Goal: Communication & Community: Answer question/provide support

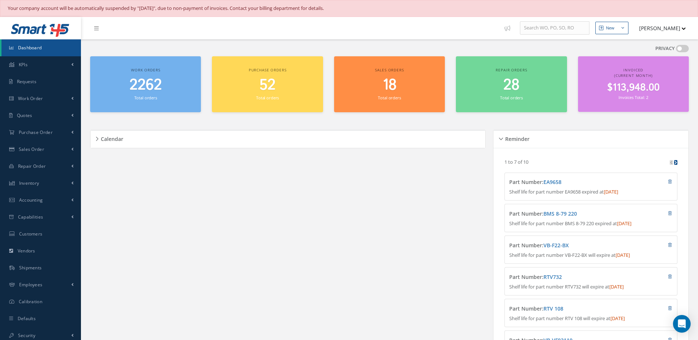
click at [430, 23] on nav "New New Work Order New Purchase Order New Customer Quote New Sales Order New Re…" at bounding box center [389, 28] width 617 height 22
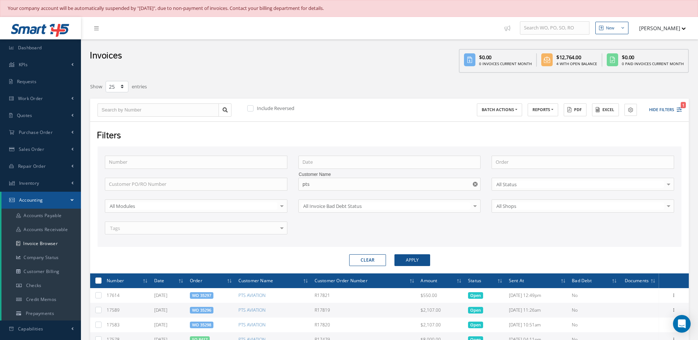
select select "25"
click at [54, 43] on link "Dashboard" at bounding box center [40, 47] width 81 height 17
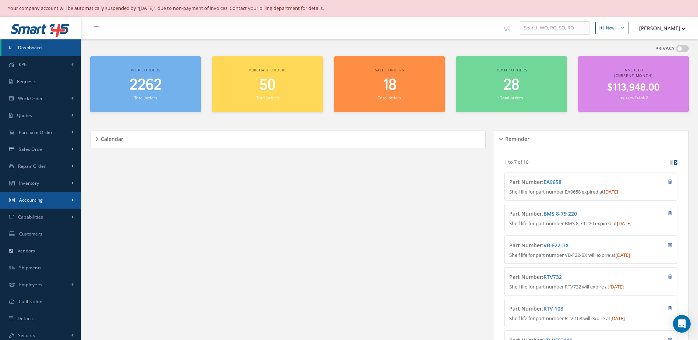
click at [35, 203] on span "Accounting" at bounding box center [31, 200] width 24 height 6
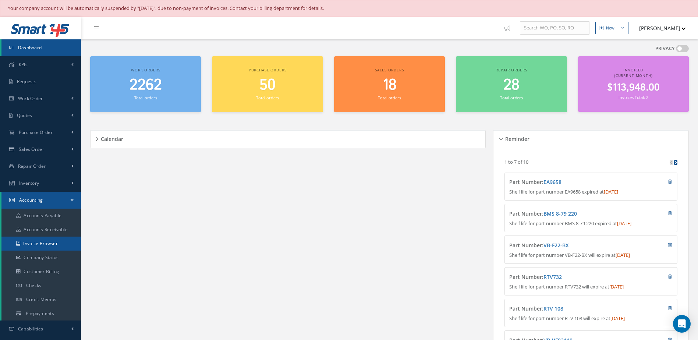
click at [38, 245] on link "Invoice Browser" at bounding box center [40, 243] width 79 height 14
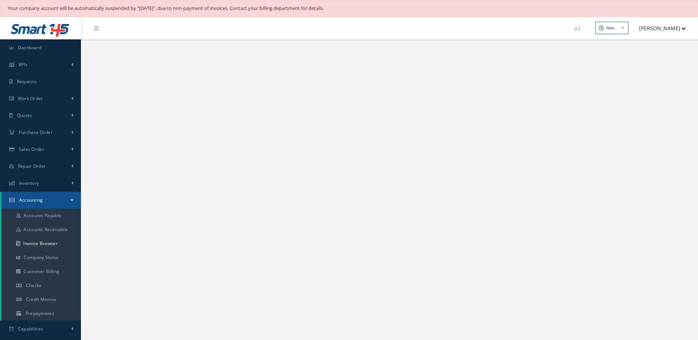
select select "25"
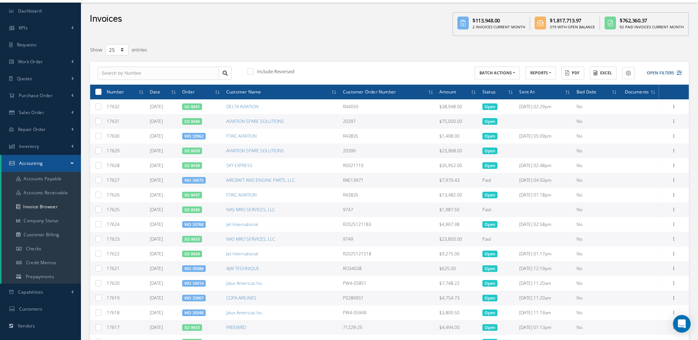
scroll to position [184, 0]
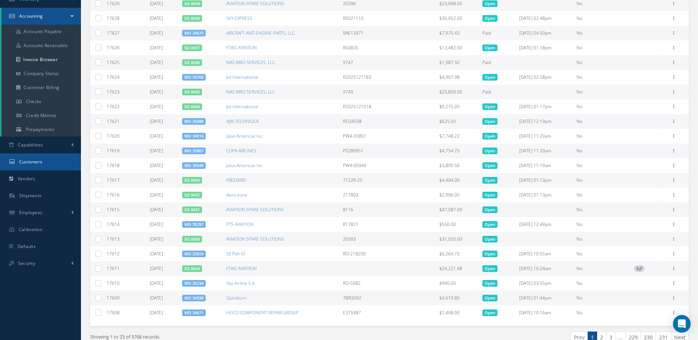
click at [48, 161] on link "Customers" at bounding box center [40, 161] width 81 height 17
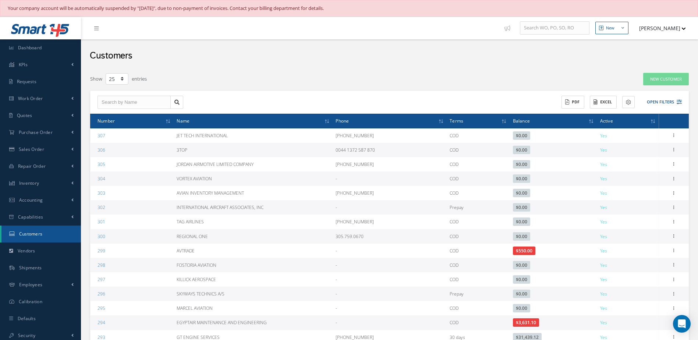
select select "25"
click at [657, 102] on button "Open Filters" at bounding box center [661, 102] width 42 height 12
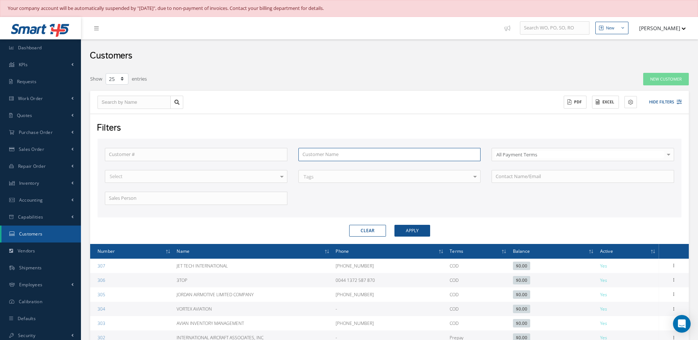
click at [351, 155] on input "text" at bounding box center [389, 154] width 182 height 13
type input "n"
type input "na"
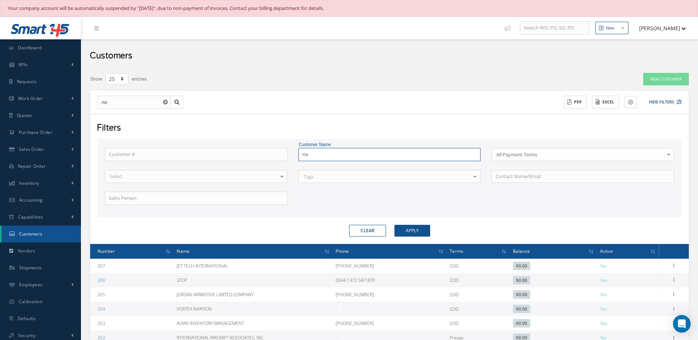
type input "nas"
type input "na"
type input "n"
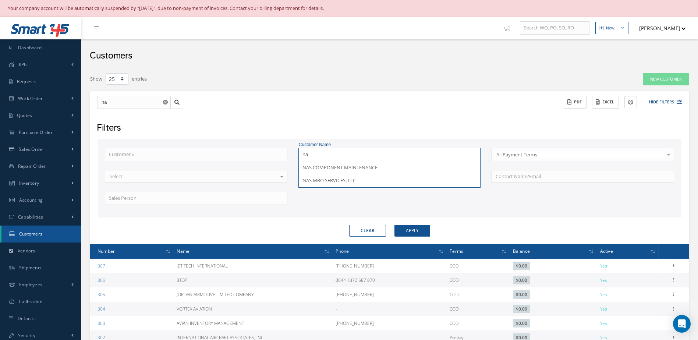
type input "n"
type input "f"
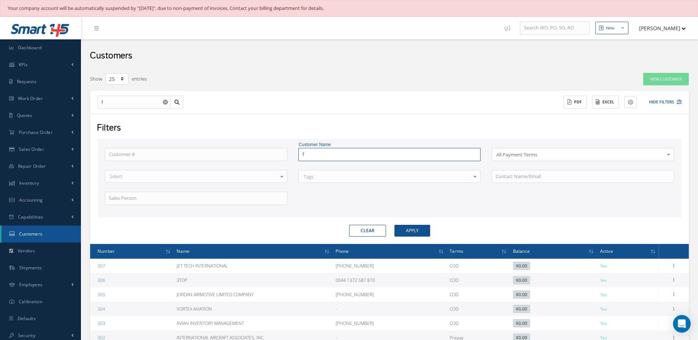
type input "ft"
type input "fta"
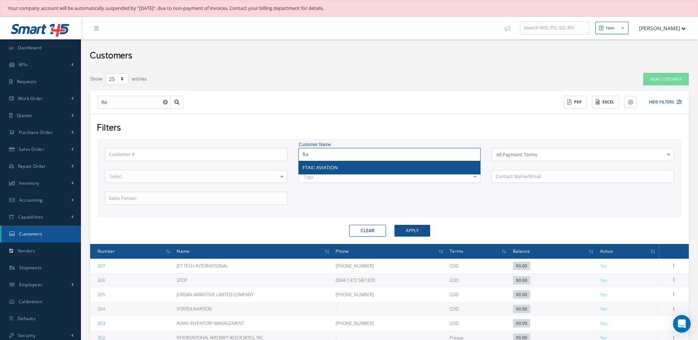
type input "fta"
click at [342, 165] on div "FTAIC AVIATION" at bounding box center [389, 167] width 174 height 7
type input "FTAIC AVIATION"
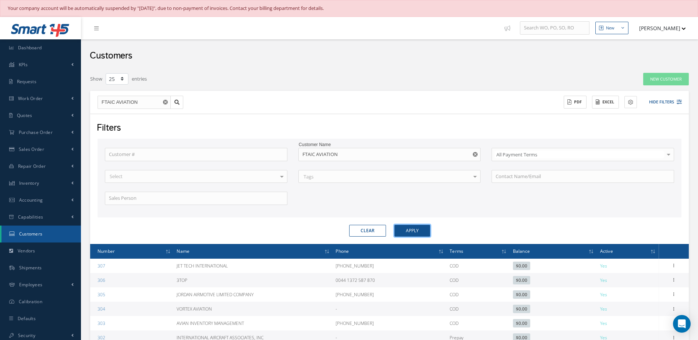
click at [419, 231] on button "Apply" at bounding box center [412, 231] width 36 height 12
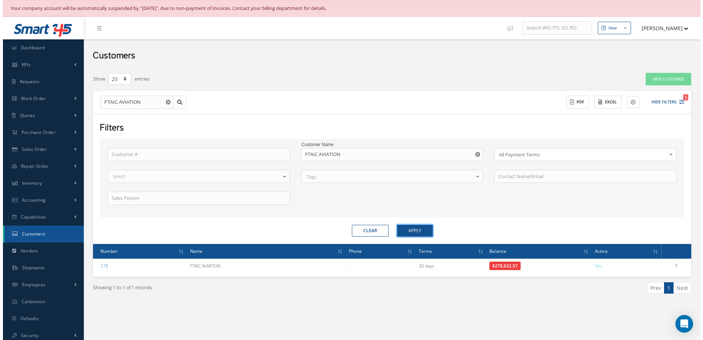
scroll to position [17, 0]
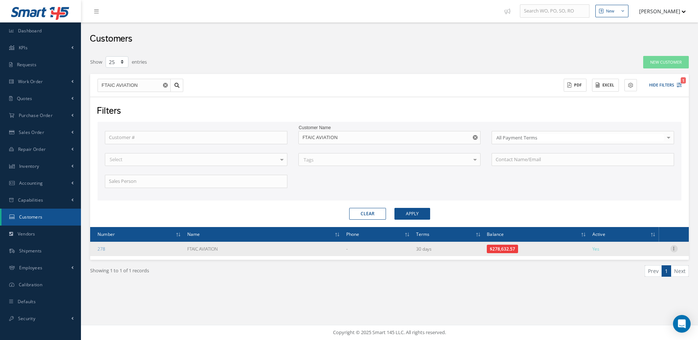
click at [674, 248] on icon at bounding box center [673, 248] width 7 height 6
click at [635, 280] on link "Send By Email" at bounding box center [640, 282] width 58 height 10
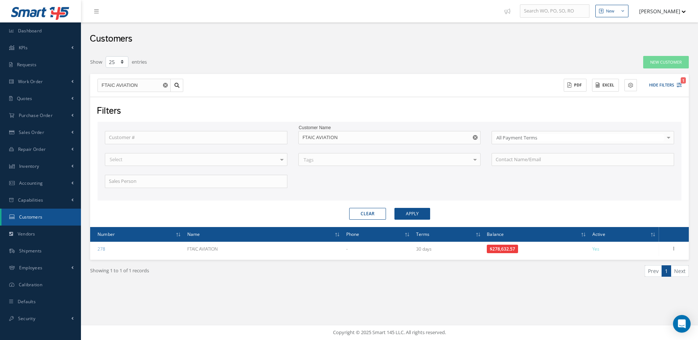
type input "Reports from Customer 278"
type textarea "Dear, Please find attached your Statement Reports of Customer 278. Please feel …"
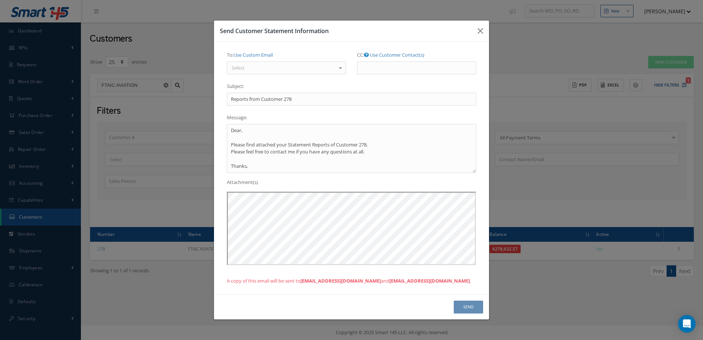
scroll to position [0, 0]
click at [300, 101] on input "Reports from Customer 278" at bounding box center [351, 99] width 249 height 13
click at [303, 67] on div at bounding box center [286, 67] width 119 height 13
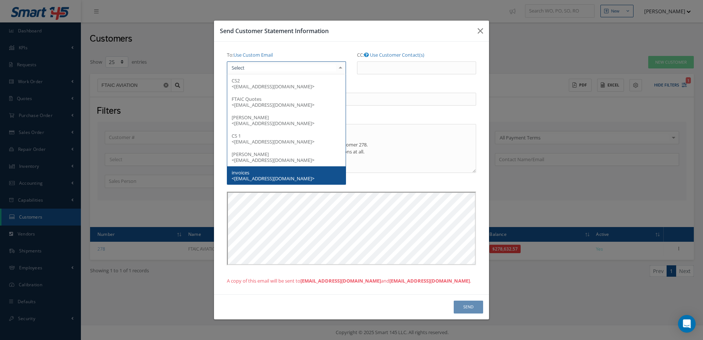
click at [270, 178] on span "invoices <blewis@ftaiaviation.com>" at bounding box center [273, 175] width 83 height 13
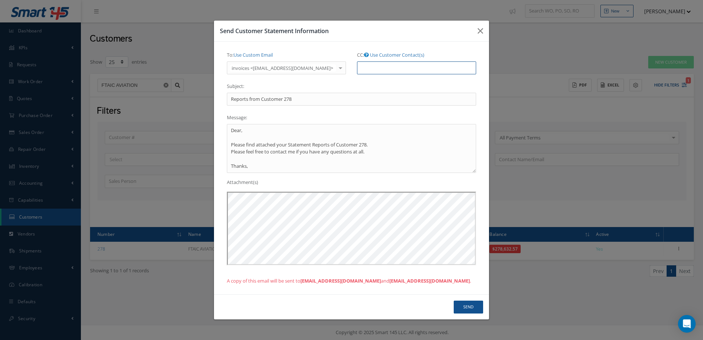
click at [382, 65] on input "CC: Use Customer Contact(s)" at bounding box center [416, 67] width 119 height 13
click at [393, 54] on link "Use Customer Contact(s)" at bounding box center [397, 54] width 54 height 7
click at [380, 69] on input "text" at bounding box center [372, 67] width 22 height 9
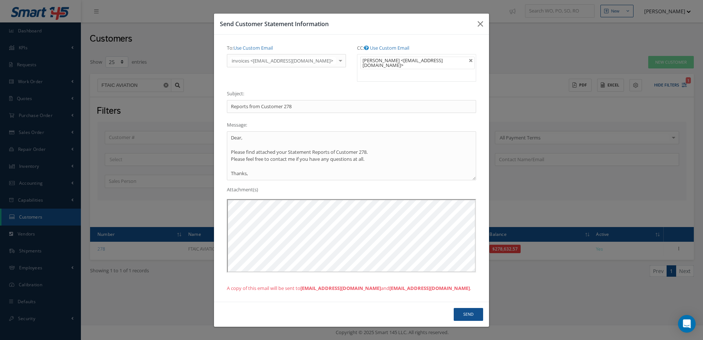
click at [414, 72] on ul "Jason Langdon <jlangdon@ftaiaviation.com>" at bounding box center [416, 68] width 119 height 28
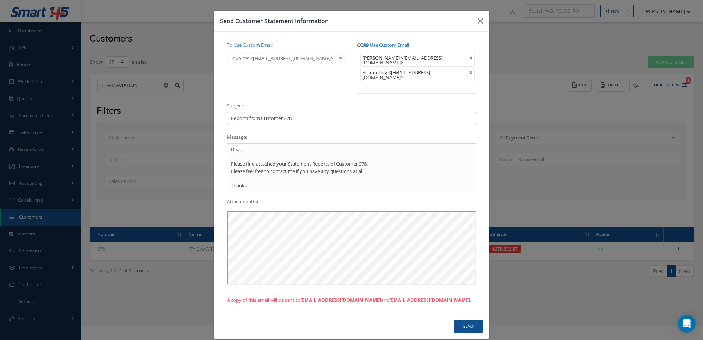
click at [291, 112] on input "Reports from Customer 278" at bounding box center [351, 118] width 249 height 13
type input "R"
type input "**** Invoices past due ****"
click at [464, 322] on button "Send" at bounding box center [468, 326] width 29 height 13
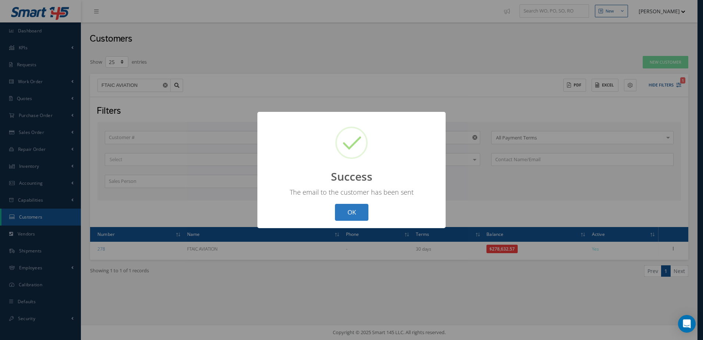
click at [363, 208] on button "OK" at bounding box center [351, 212] width 33 height 17
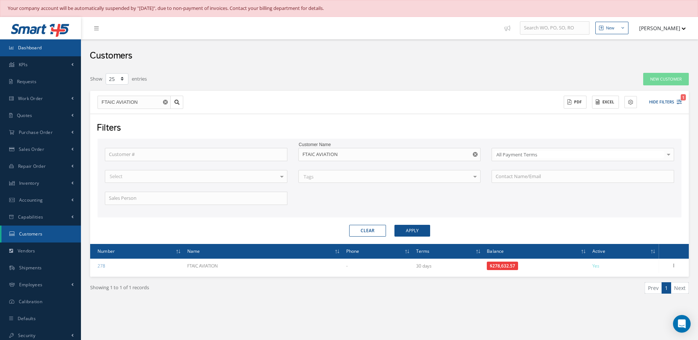
click at [50, 50] on link "Dashboard" at bounding box center [40, 47] width 81 height 17
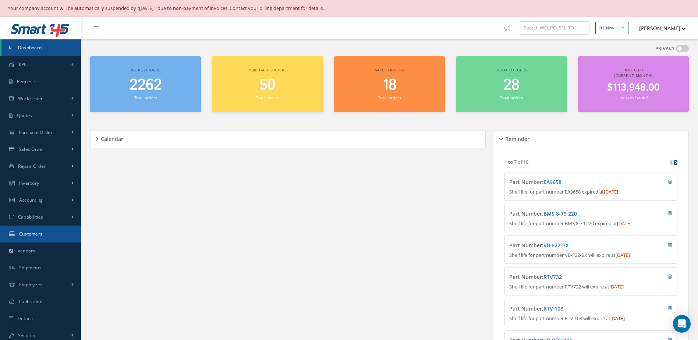
click at [40, 229] on link "Customers" at bounding box center [40, 233] width 81 height 17
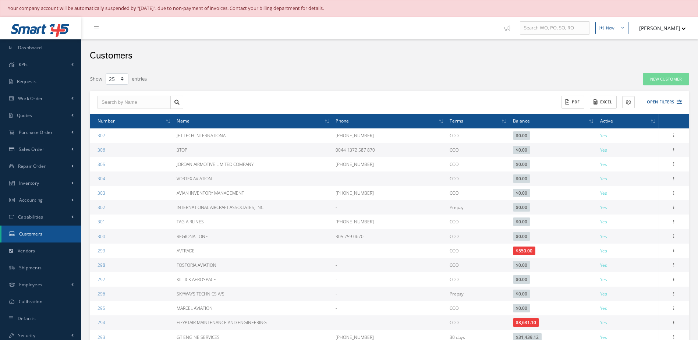
select select "25"
click at [666, 104] on button "Open Filters" at bounding box center [661, 102] width 42 height 12
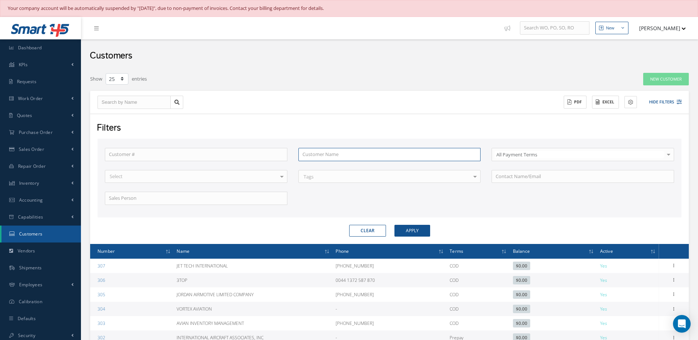
click at [357, 159] on input "text" at bounding box center [389, 154] width 182 height 13
type input "f"
type input "fo"
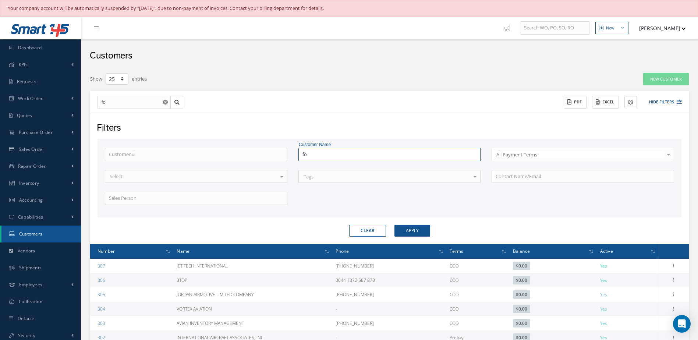
type input "fou"
type input "four"
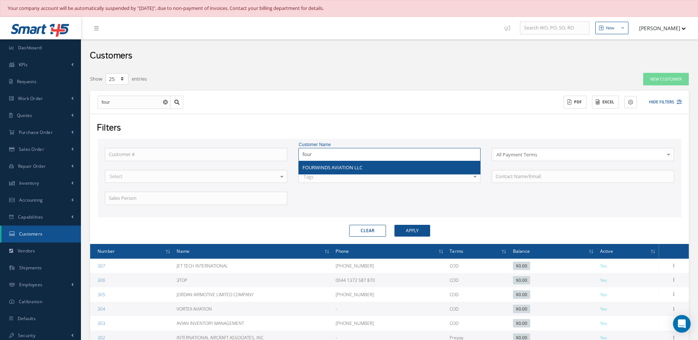
type input "four"
click at [334, 172] on div "FOURWINDS AVIATION LLC" at bounding box center [390, 167] width 182 height 13
type input "FOURWINDS AVIATION LLC"
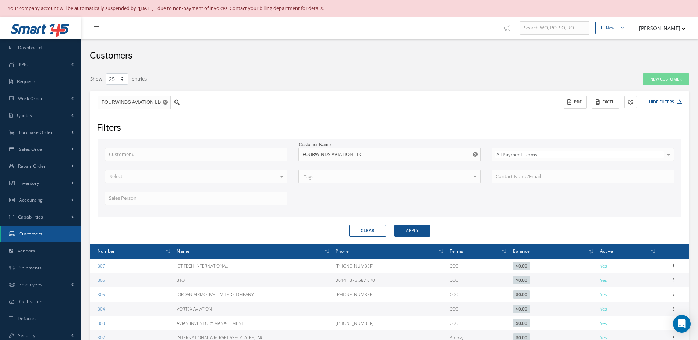
click at [409, 225] on form "Customer # Customer Name FOURWINDS AVIATION LLC All Payment Terms All Payment T…" at bounding box center [389, 188] width 584 height 98
drag, startPoint x: 409, startPoint y: 225, endPoint x: 408, endPoint y: 231, distance: 6.3
click at [408, 231] on button "Apply" at bounding box center [412, 231] width 36 height 12
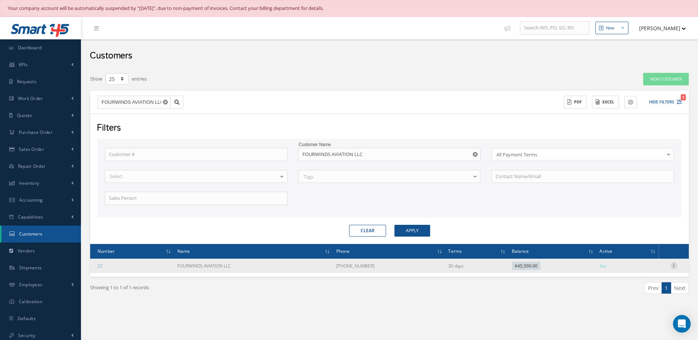
click at [674, 266] on icon at bounding box center [673, 265] width 7 height 6
click at [628, 299] on link "Send By Email" at bounding box center [640, 299] width 58 height 10
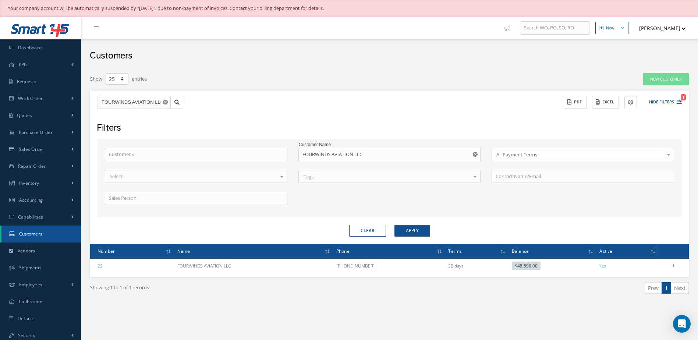
type input "Reports from Customer 22"
type textarea "Dear, Please find attached your Statement Reports of Customer 22. Please feel f…"
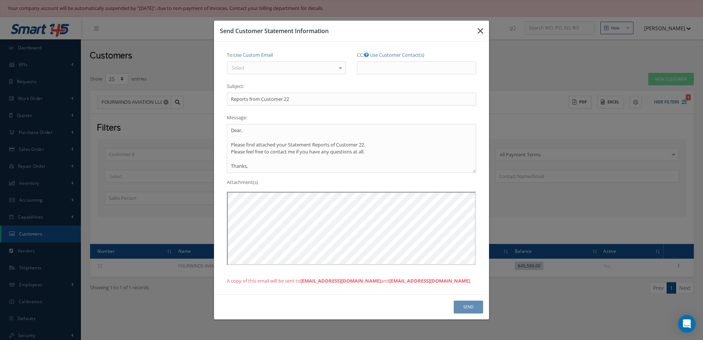
click at [481, 29] on icon "button" at bounding box center [481, 30] width 6 height 9
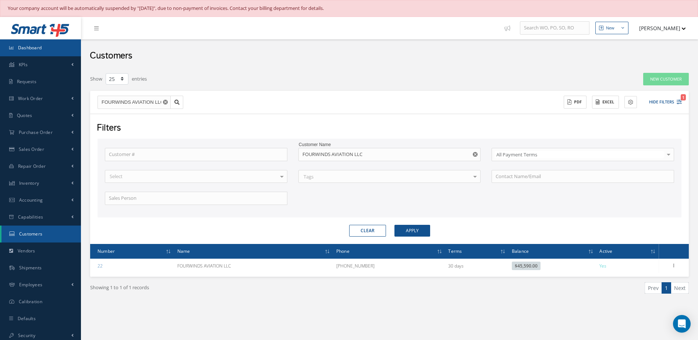
click at [58, 50] on link "Dashboard" at bounding box center [40, 47] width 81 height 17
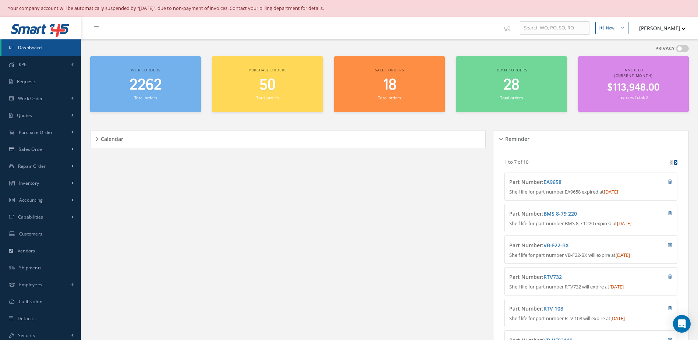
click at [47, 50] on link "Dashboard" at bounding box center [40, 47] width 79 height 17
click at [36, 229] on link "Customers" at bounding box center [40, 233] width 81 height 17
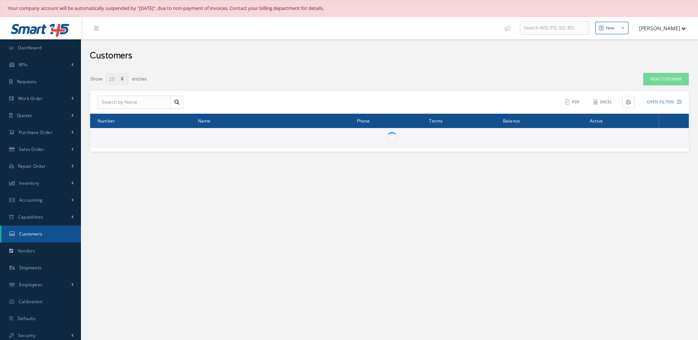
select select "25"
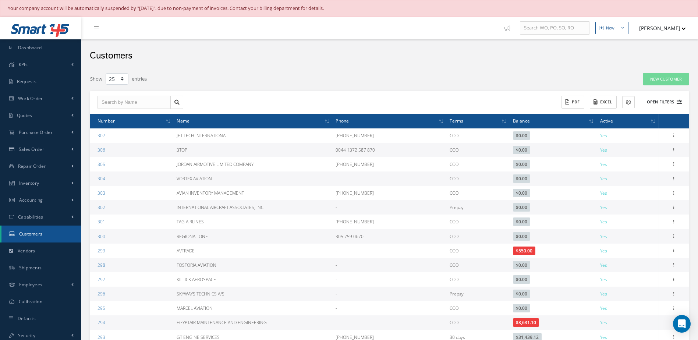
click at [657, 100] on button "Open Filters" at bounding box center [661, 102] width 42 height 12
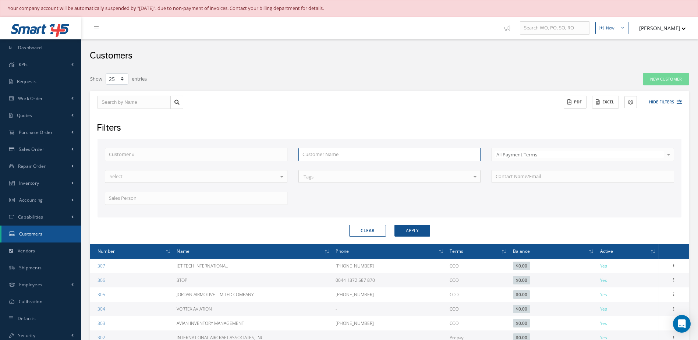
click at [331, 157] on input "text" at bounding box center [389, 154] width 182 height 13
type input "F"
type input "FT"
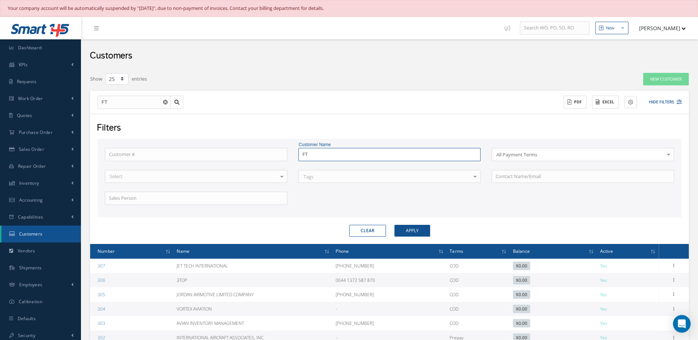
type input "FTA"
type input "FTAI"
type input "FTAIC"
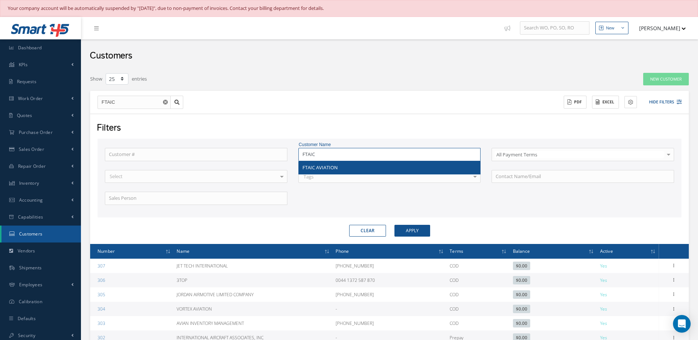
type input "FTAIC"
click at [331, 168] on span "FTAIC AVIATION" at bounding box center [319, 167] width 35 height 7
type input "FTAIC AVIATION"
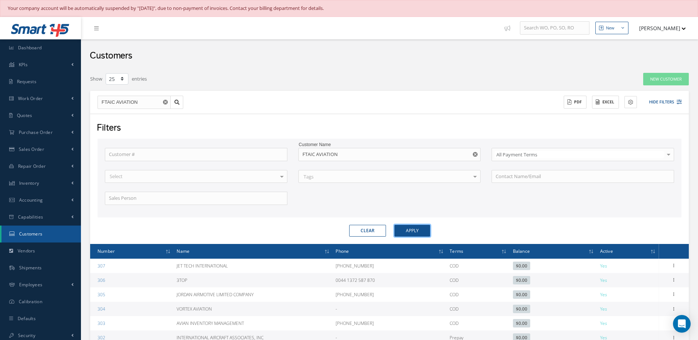
click at [415, 231] on button "Apply" at bounding box center [412, 231] width 36 height 12
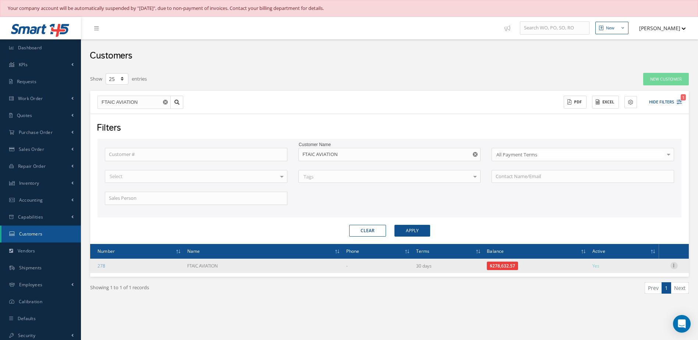
click at [675, 265] on icon at bounding box center [673, 265] width 7 height 6
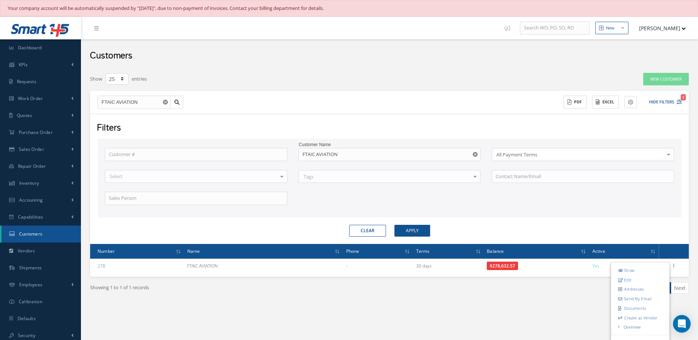
click at [575, 105] on button "PDF" at bounding box center [574, 102] width 23 height 13
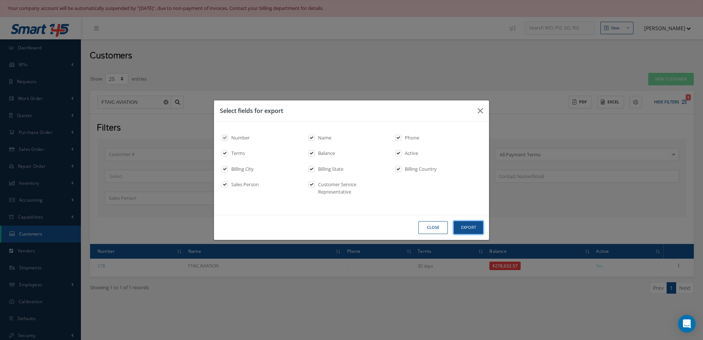
click at [467, 227] on button "Export" at bounding box center [468, 227] width 29 height 13
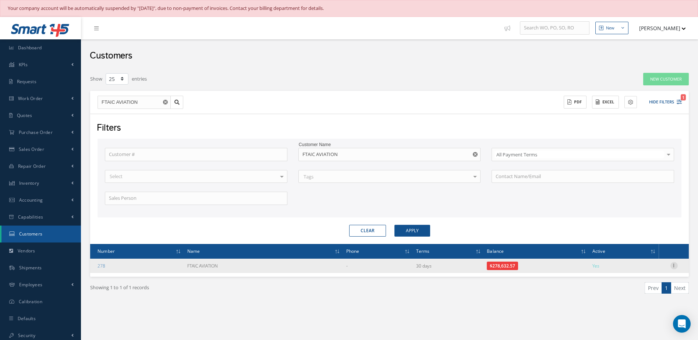
click at [672, 265] on icon at bounding box center [673, 265] width 7 height 6
click at [645, 299] on link "Send By Email" at bounding box center [640, 299] width 58 height 10
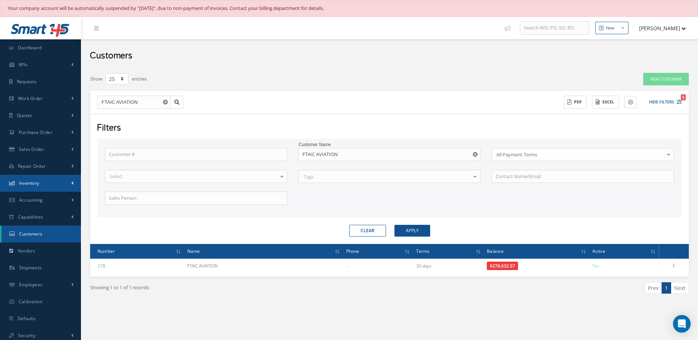
type input "Reports from Customer 278"
type textarea "Dear, Please find attached your Statement Reports of Customer 278. Please feel …"
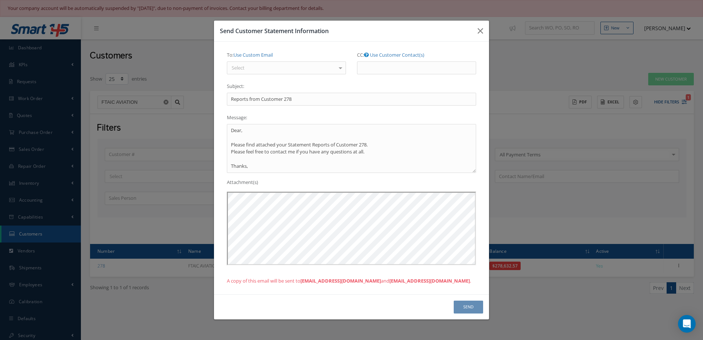
click at [270, 67] on div "Select" at bounding box center [286, 67] width 119 height 13
type input "SLOPEZ@NASMRO.COM"
click at [259, 54] on link "Use Custom Email" at bounding box center [252, 54] width 39 height 7
click at [241, 68] on input "To: Use Customer Contact(s)" at bounding box center [286, 67] width 119 height 13
type input "SLOPEZ@NASMRO.COM"
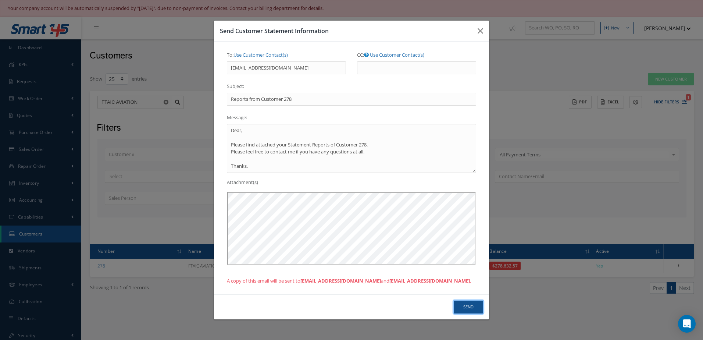
click at [468, 308] on button "Send" at bounding box center [468, 306] width 29 height 13
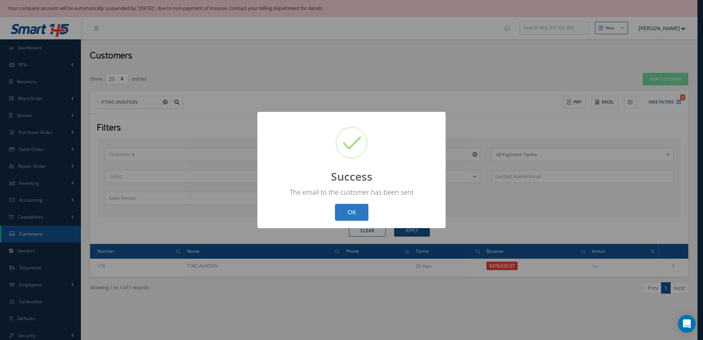
click at [367, 212] on button "OK" at bounding box center [351, 212] width 33 height 17
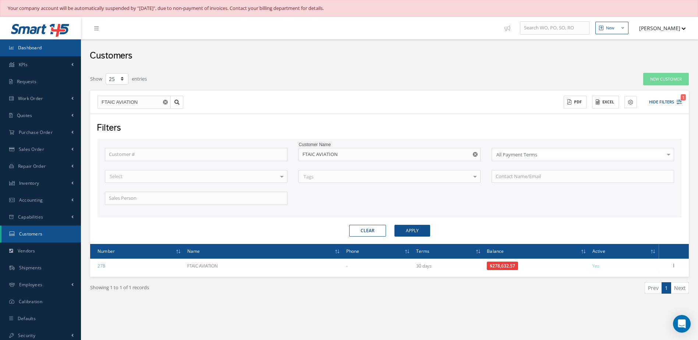
click at [45, 49] on link "Dashboard" at bounding box center [40, 47] width 81 height 17
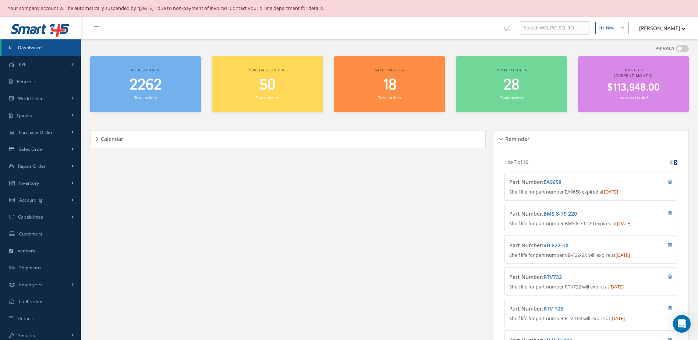
click at [142, 95] on small "Total orders" at bounding box center [145, 98] width 23 height 6
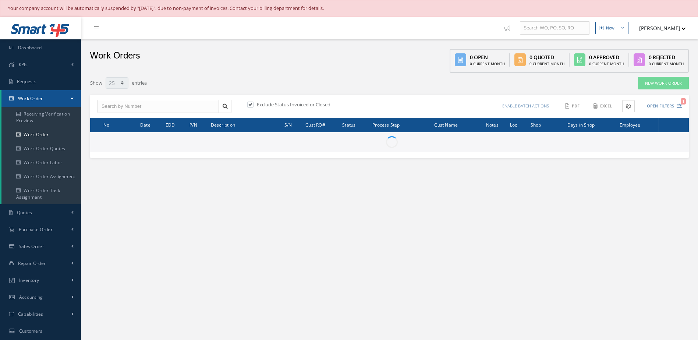
select select "25"
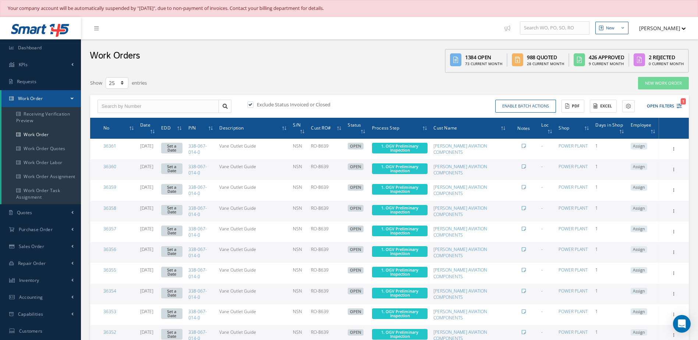
type input "All Work Request"
type input "All Work Performed"
type input "All Status"
type input "WO Part Status"
click at [658, 107] on button "Open Filters 1" at bounding box center [661, 106] width 42 height 12
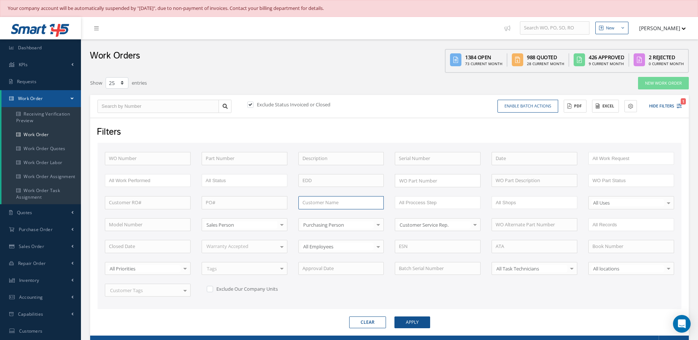
click at [304, 203] on input "text" at bounding box center [341, 202] width 86 height 13
click at [311, 214] on span "FTAIC AVIATION" at bounding box center [319, 215] width 35 height 7
type input "FTAIC AVIATION"
click at [406, 318] on button "Apply" at bounding box center [412, 322] width 36 height 12
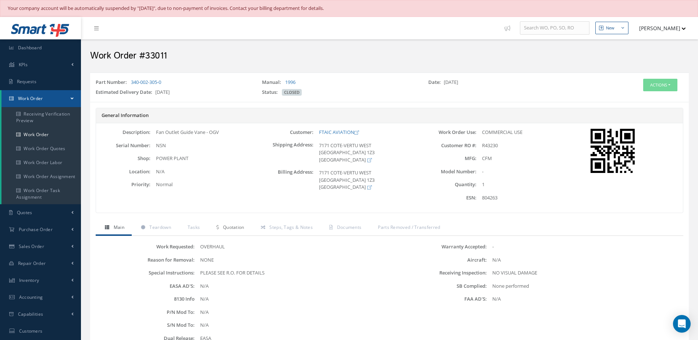
click at [227, 227] on span "Quotation" at bounding box center [233, 227] width 21 height 6
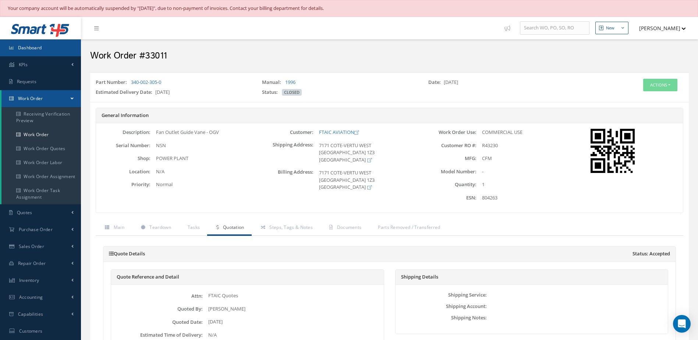
click at [42, 46] on link "Dashboard" at bounding box center [40, 47] width 81 height 17
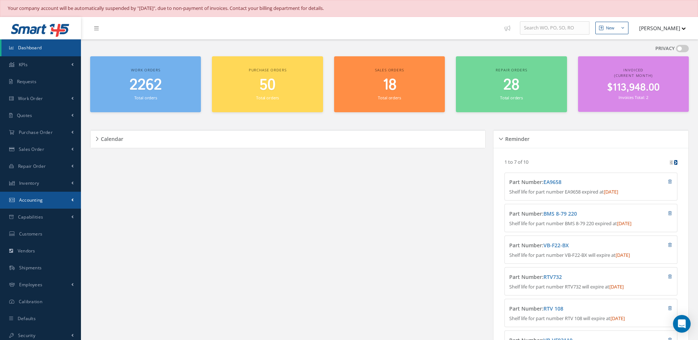
click at [36, 200] on span "Accounting" at bounding box center [31, 200] width 24 height 6
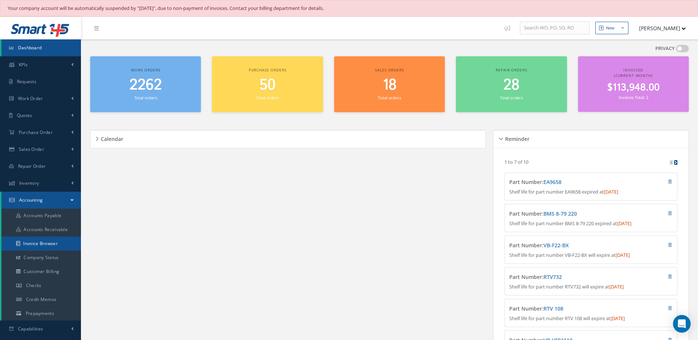
drag, startPoint x: 52, startPoint y: 241, endPoint x: 60, endPoint y: 242, distance: 8.5
click at [52, 241] on link "Invoice Browser" at bounding box center [40, 243] width 79 height 14
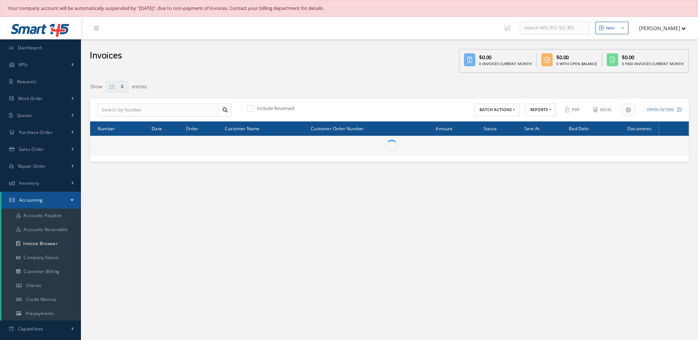
select select "25"
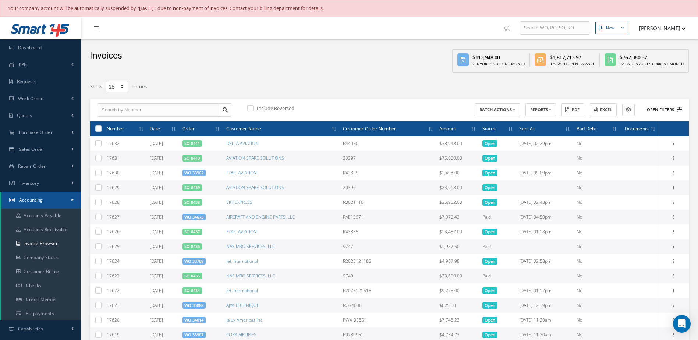
click at [665, 108] on button "Open Filters" at bounding box center [661, 110] width 42 height 12
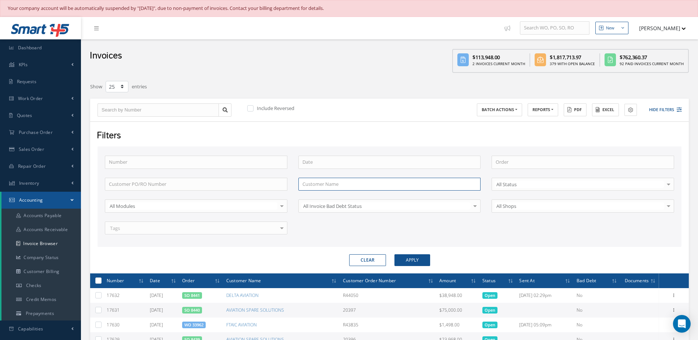
click at [353, 181] on input "text" at bounding box center [389, 184] width 182 height 13
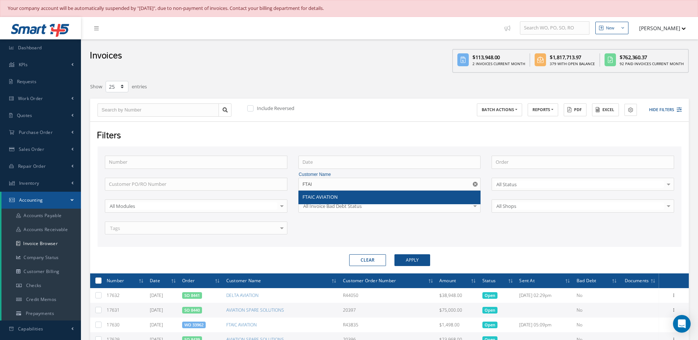
click at [320, 198] on span "FTAIC AVIATION" at bounding box center [319, 196] width 35 height 7
type input "FTAIC AVIATION"
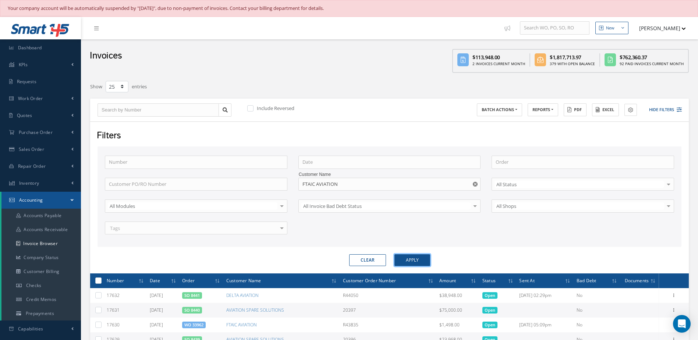
click at [419, 261] on button "Apply" at bounding box center [412, 260] width 36 height 12
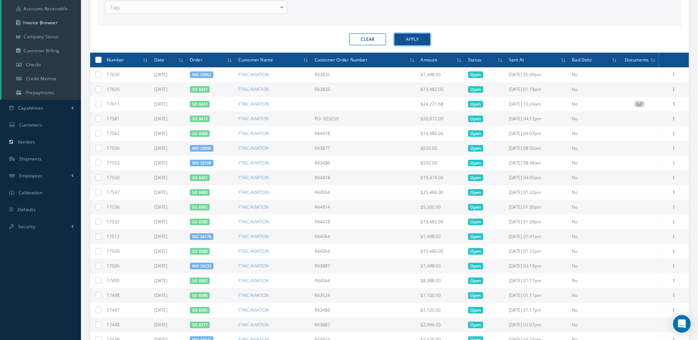
scroll to position [372, 0]
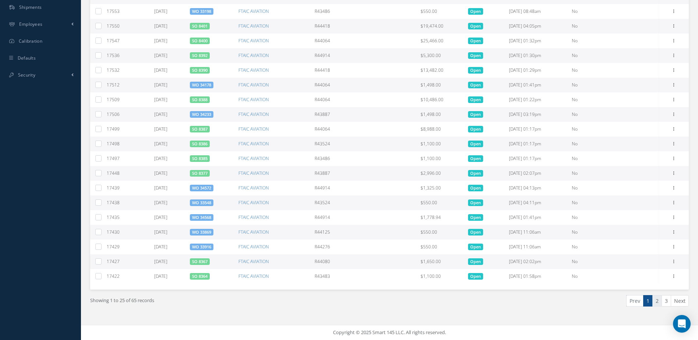
click at [657, 303] on link "2" at bounding box center [657, 300] width 10 height 11
click at [667, 299] on link "3" at bounding box center [666, 300] width 10 height 11
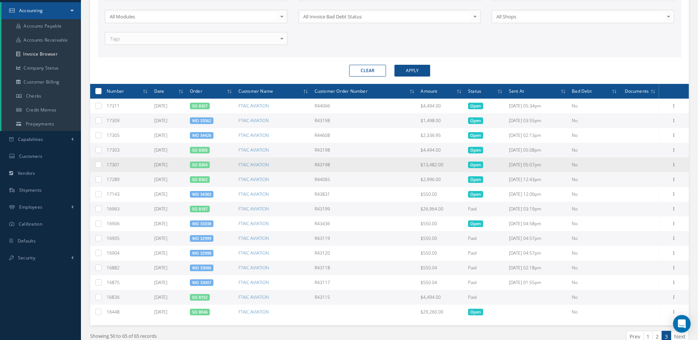
scroll to position [225, 0]
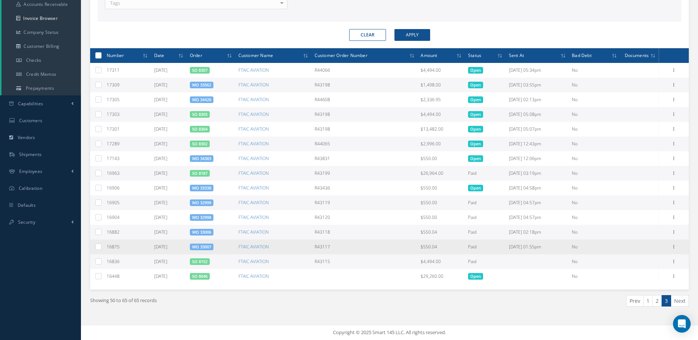
click at [204, 246] on link "WO 33007" at bounding box center [201, 247] width 19 height 6
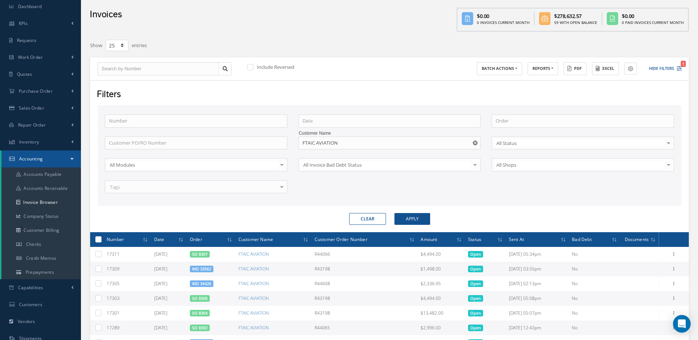
scroll to position [0, 0]
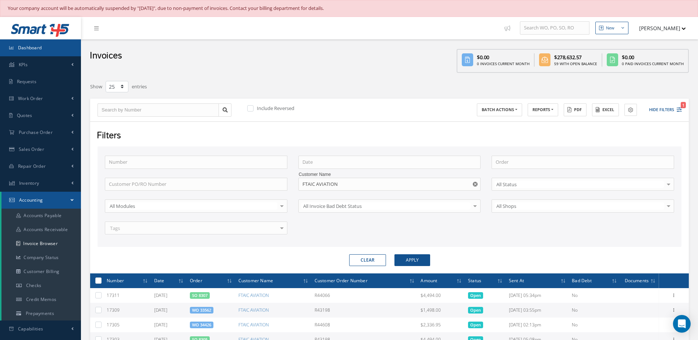
click at [25, 44] on span "Dashboard" at bounding box center [30, 47] width 24 height 6
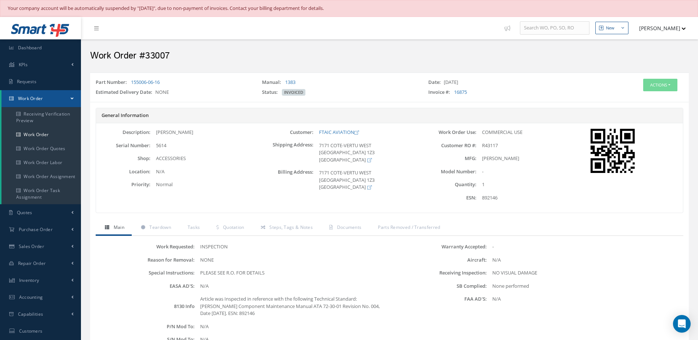
scroll to position [149, 0]
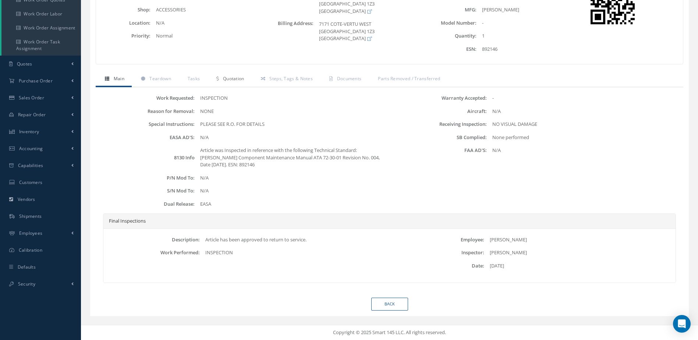
click at [239, 78] on span "Quotation" at bounding box center [233, 78] width 21 height 6
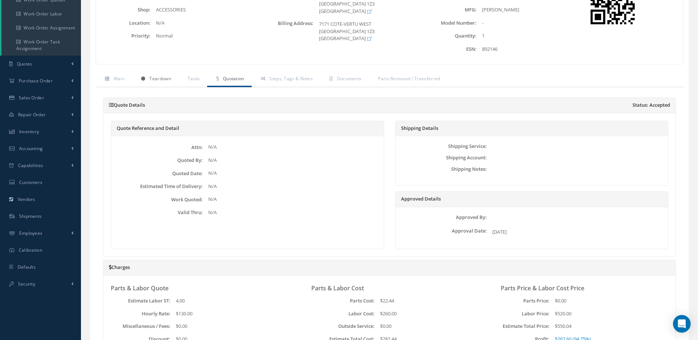
click at [160, 79] on span "Teardown" at bounding box center [159, 78] width 21 height 6
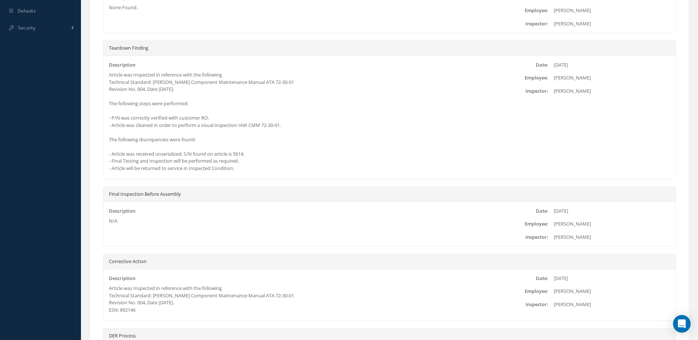
scroll to position [478, 0]
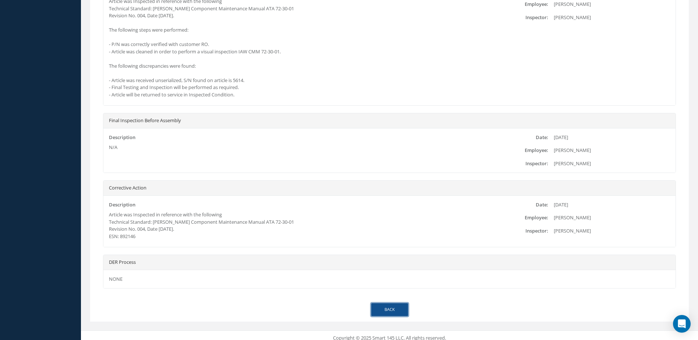
click at [386, 309] on link "Back" at bounding box center [389, 309] width 37 height 13
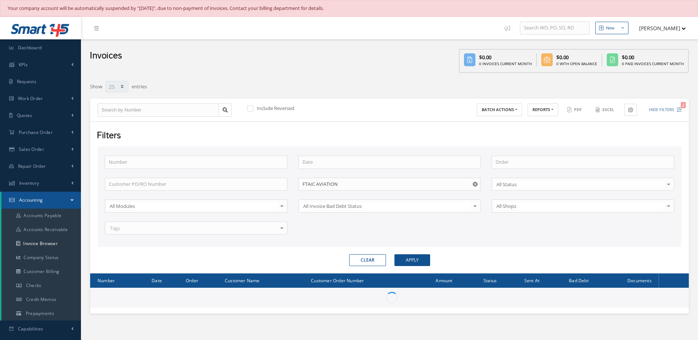
select select "25"
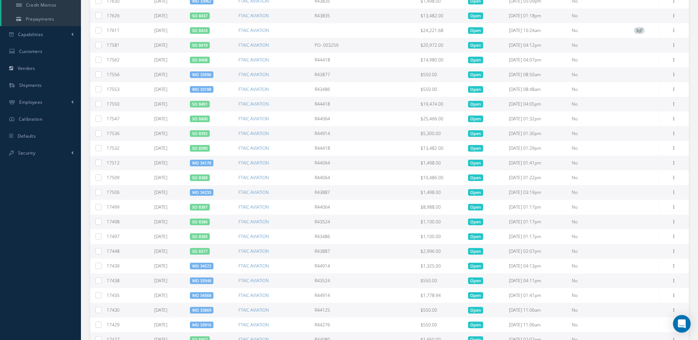
scroll to position [372, 0]
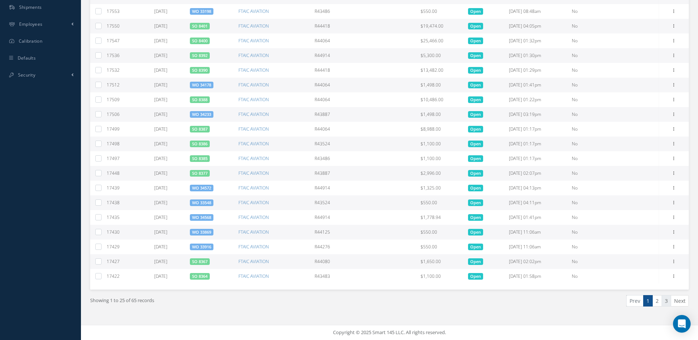
click at [668, 305] on link "3" at bounding box center [666, 300] width 10 height 11
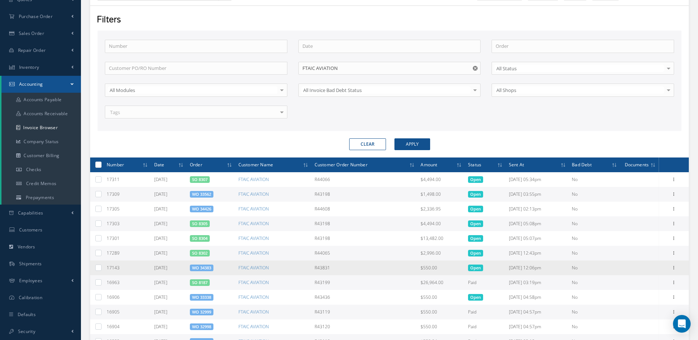
scroll to position [225, 0]
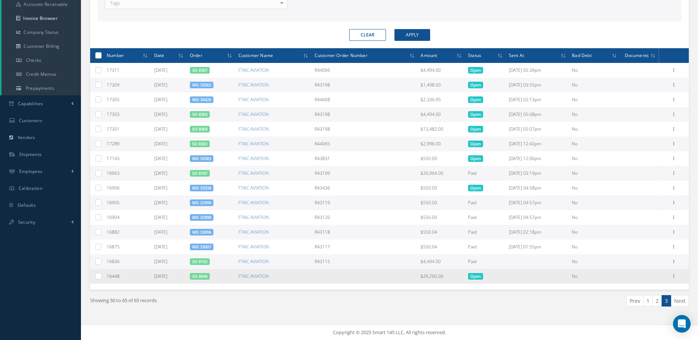
click at [207, 276] on link "SO 8046" at bounding box center [199, 276] width 15 height 6
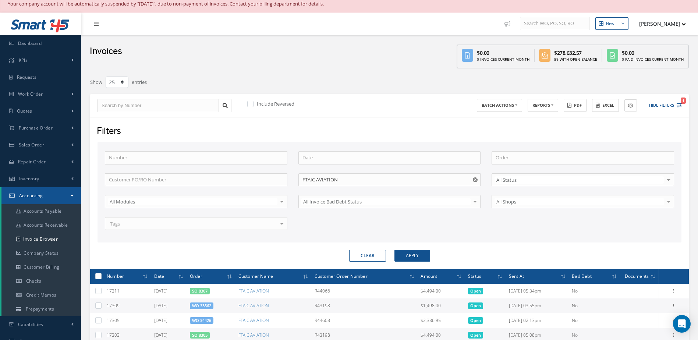
scroll to position [0, 0]
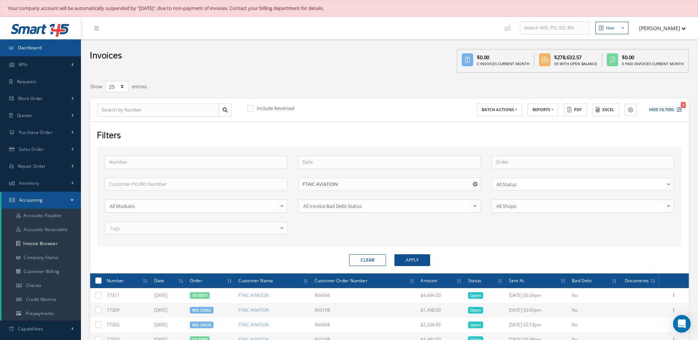
click at [65, 49] on link "Dashboard" at bounding box center [40, 47] width 81 height 17
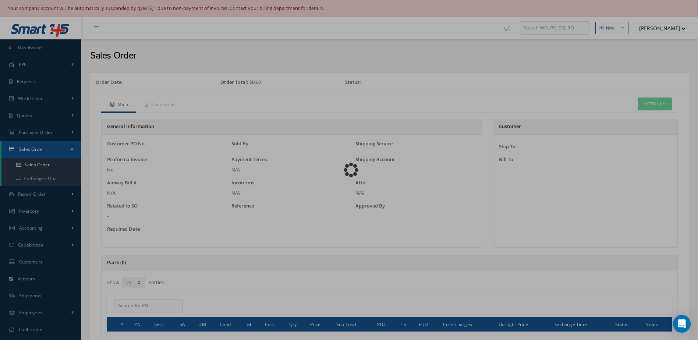
select select "25"
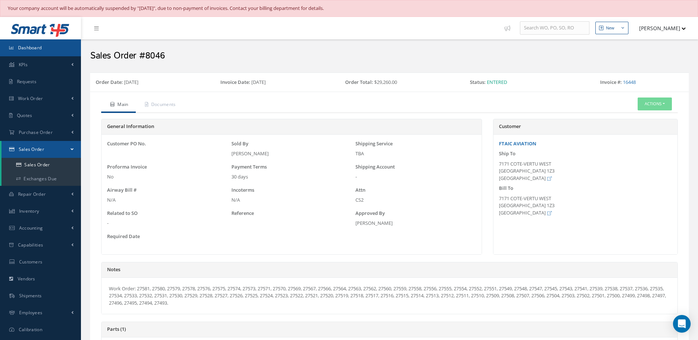
click at [46, 49] on link "Dashboard" at bounding box center [40, 47] width 81 height 17
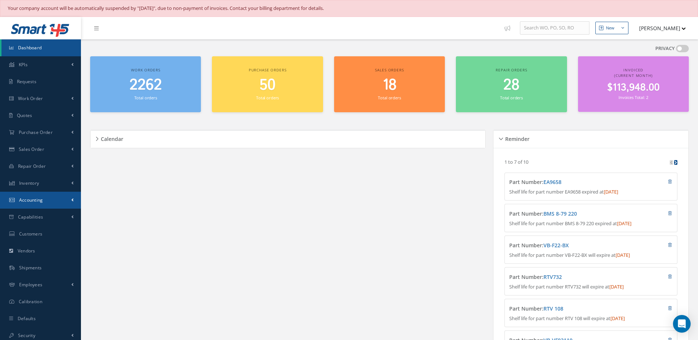
click at [27, 202] on span "Accounting" at bounding box center [31, 200] width 24 height 6
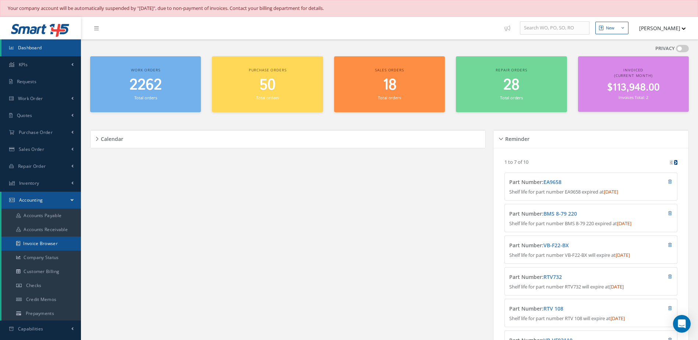
click at [35, 242] on link "Invoice Browser" at bounding box center [40, 243] width 79 height 14
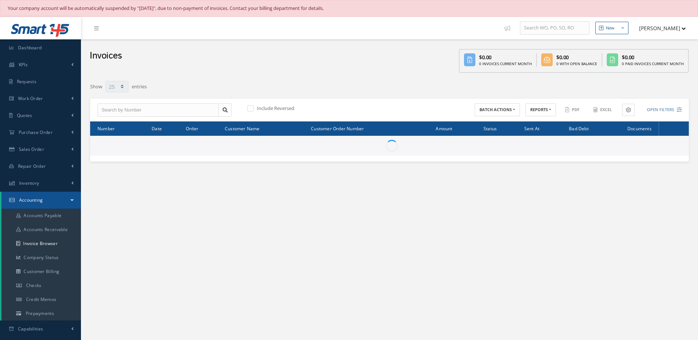
select select "25"
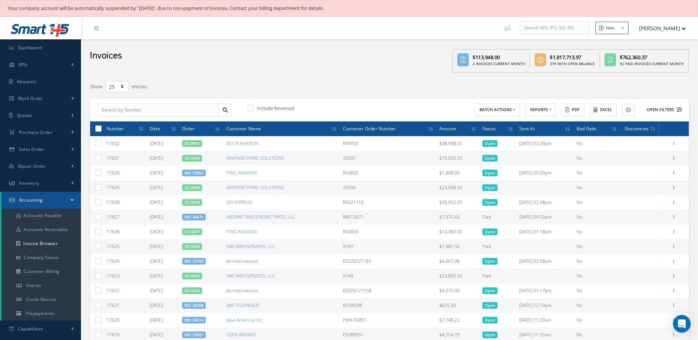
click at [654, 108] on button "Open Filters" at bounding box center [661, 110] width 42 height 12
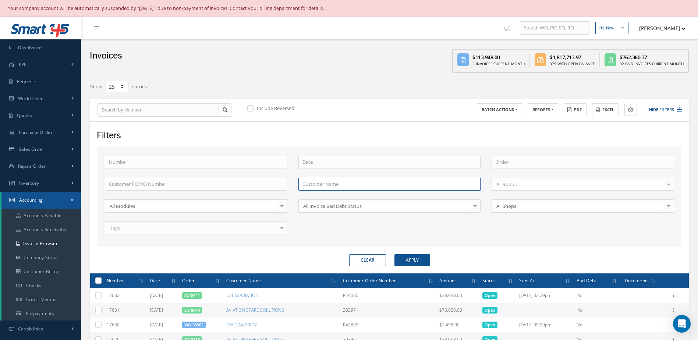
click at [313, 182] on input "text" at bounding box center [389, 184] width 182 height 13
click at [22, 43] on link "Dashboard" at bounding box center [40, 47] width 81 height 17
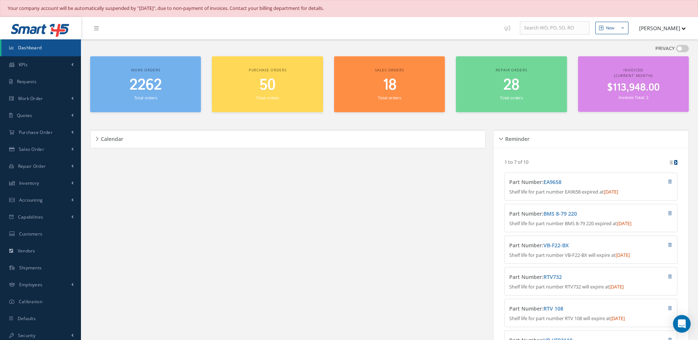
click at [36, 49] on span "Dashboard" at bounding box center [30, 47] width 24 height 6
click at [148, 101] on div "Work orders 2262 Total orders" at bounding box center [145, 84] width 111 height 56
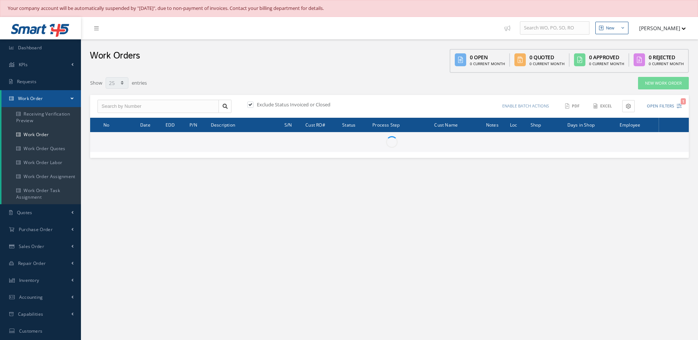
select select "25"
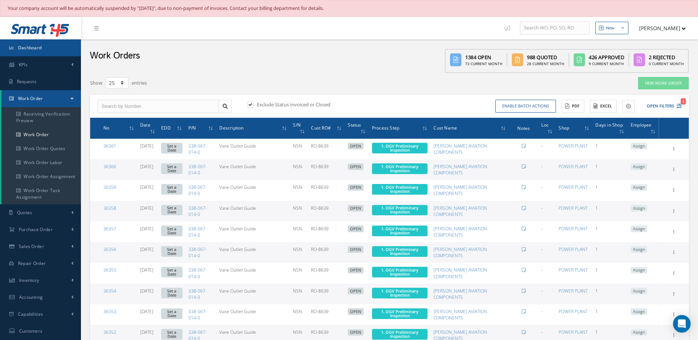
drag, startPoint x: 34, startPoint y: 46, endPoint x: 51, endPoint y: 55, distance: 18.6
click at [33, 46] on span "Dashboard" at bounding box center [30, 47] width 24 height 6
